Goal: Task Accomplishment & Management: Use online tool/utility

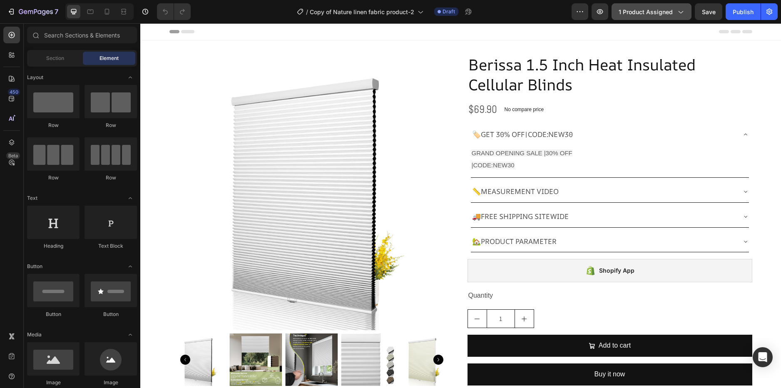
click at [673, 12] on div "1 product assigned" at bounding box center [651, 11] width 66 height 9
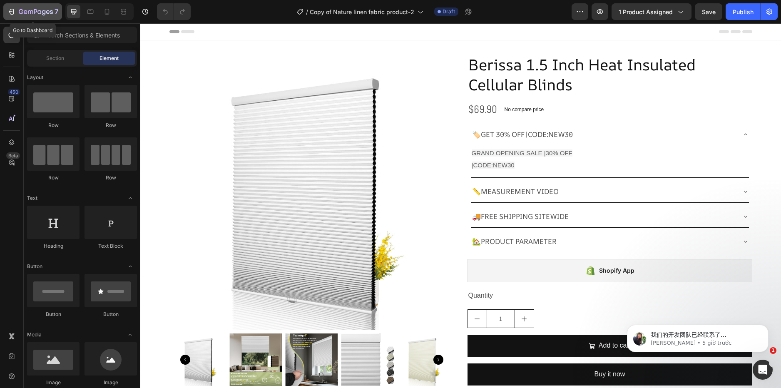
click at [16, 12] on div "7" at bounding box center [32, 12] width 51 height 10
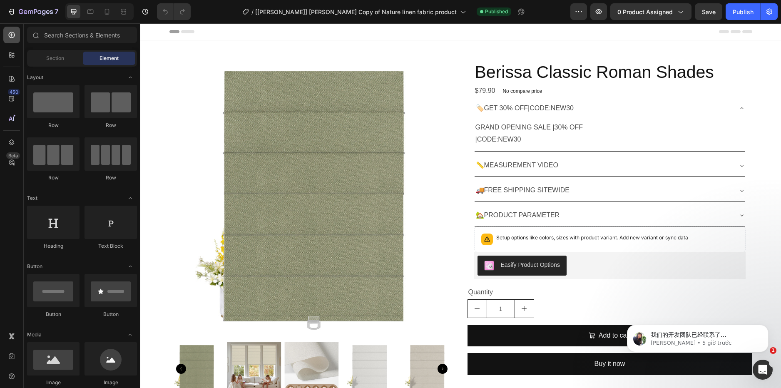
click at [12, 40] on div at bounding box center [11, 35] width 17 height 17
click at [191, 162] on img at bounding box center [311, 196] width 285 height 285
